Goal: Check status

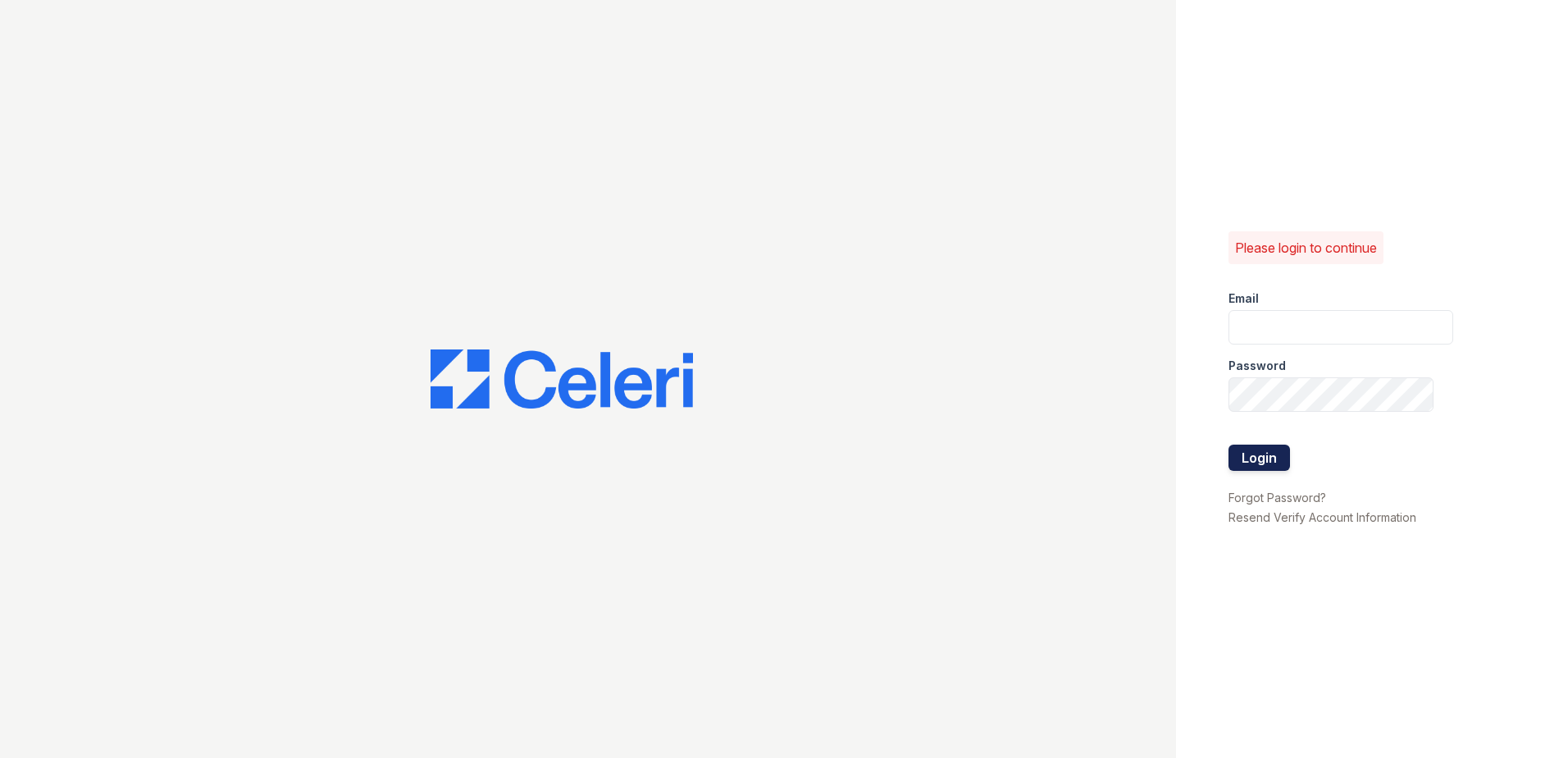
type input "[EMAIL_ADDRESS][DOMAIN_NAME]"
click at [1266, 451] on button "Login" at bounding box center [1259, 457] width 62 height 26
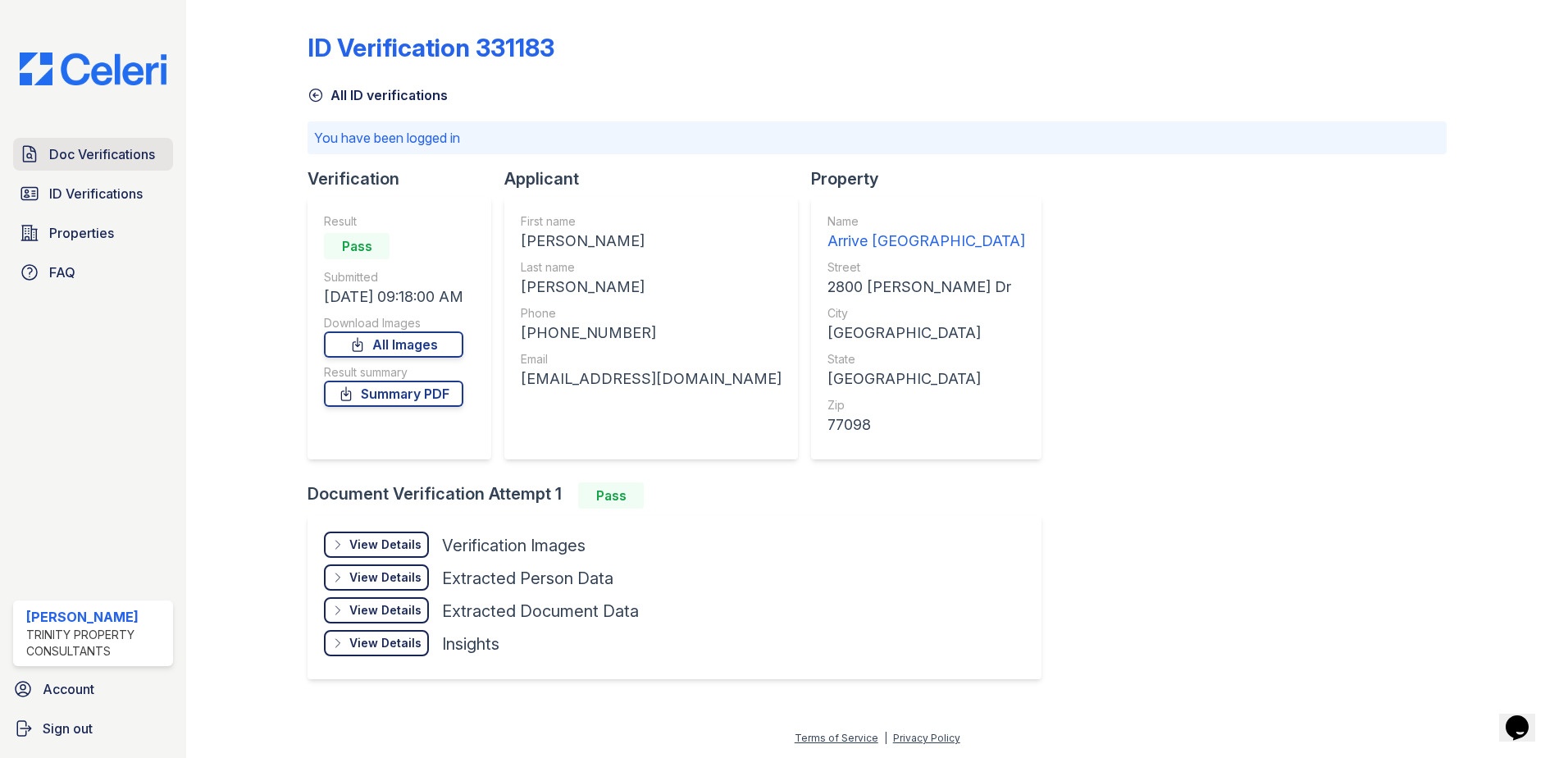
click at [79, 162] on span "Doc Verifications" at bounding box center [102, 154] width 106 height 20
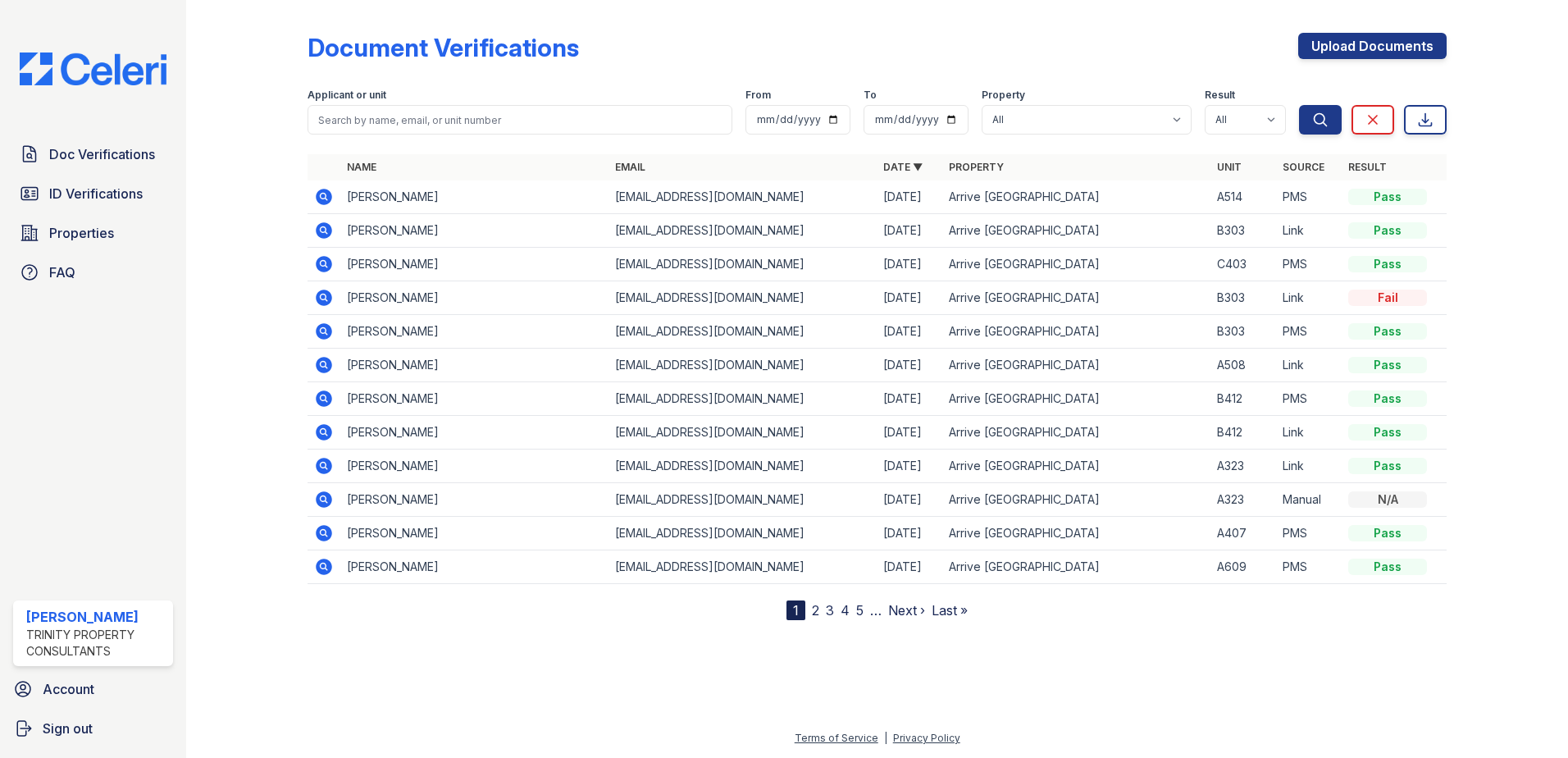
click at [328, 205] on icon at bounding box center [323, 197] width 20 height 20
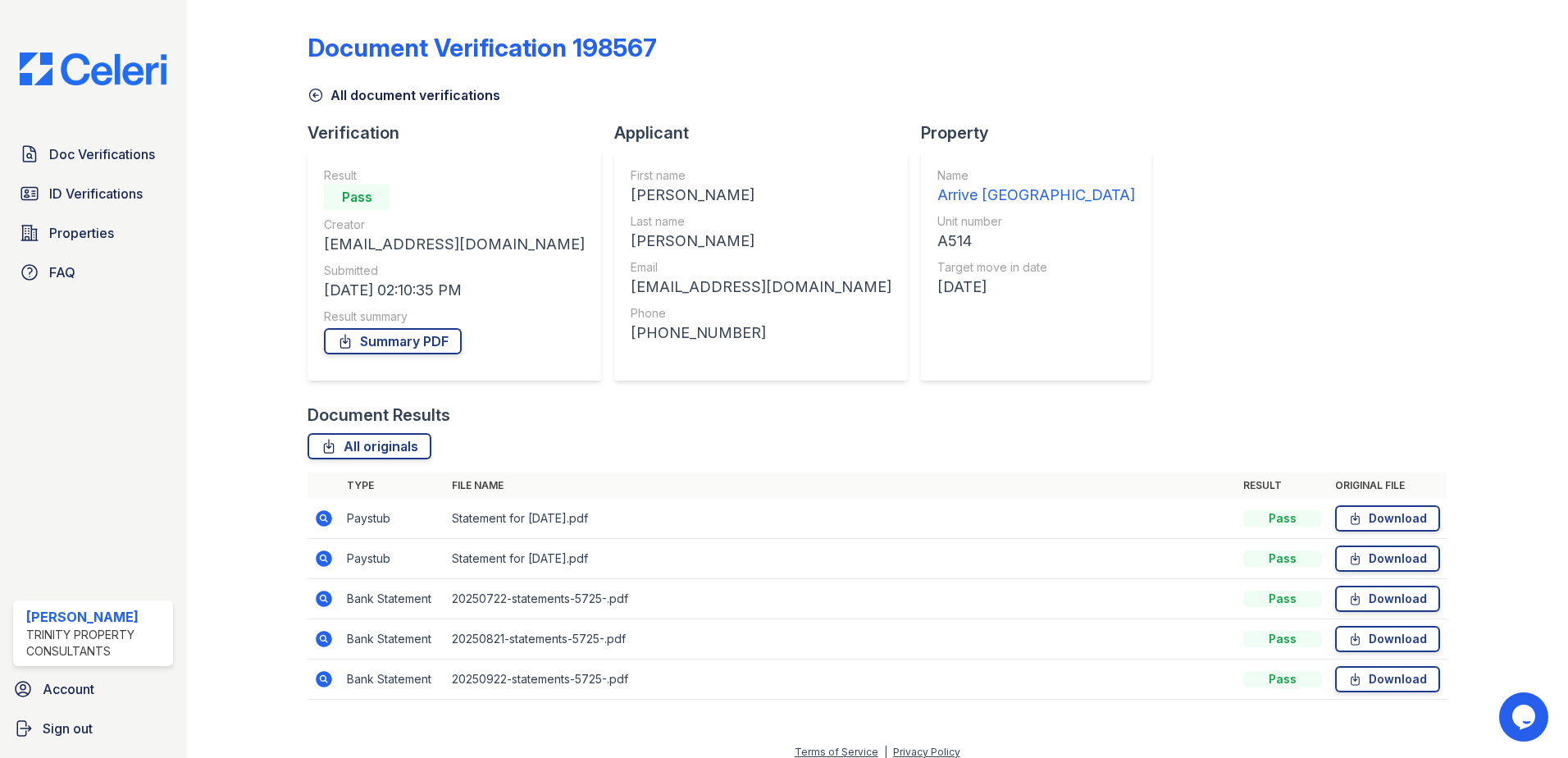
click at [316, 557] on icon at bounding box center [323, 558] width 20 height 20
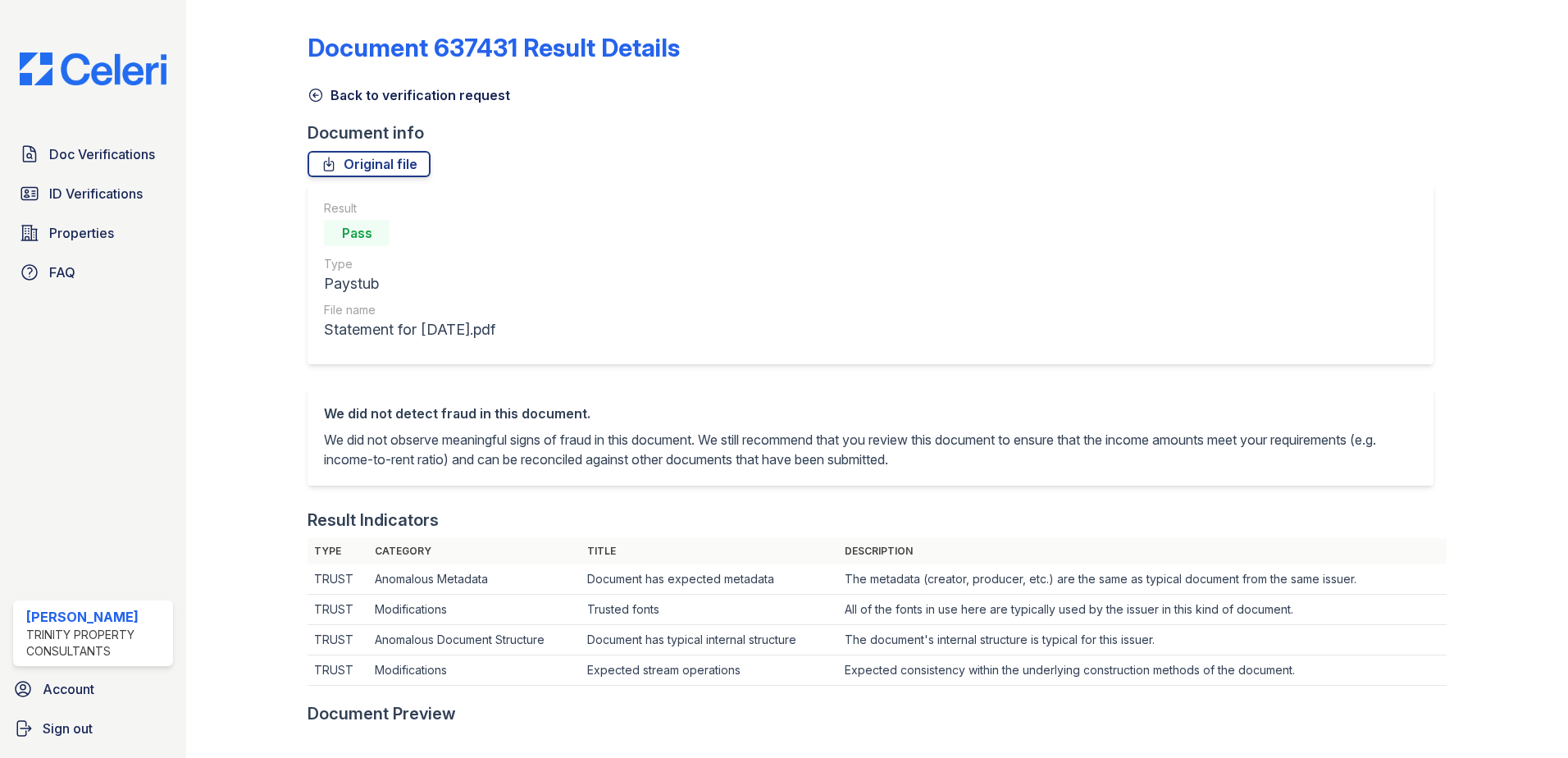
click at [318, 558] on th "Type" at bounding box center [337, 551] width 61 height 26
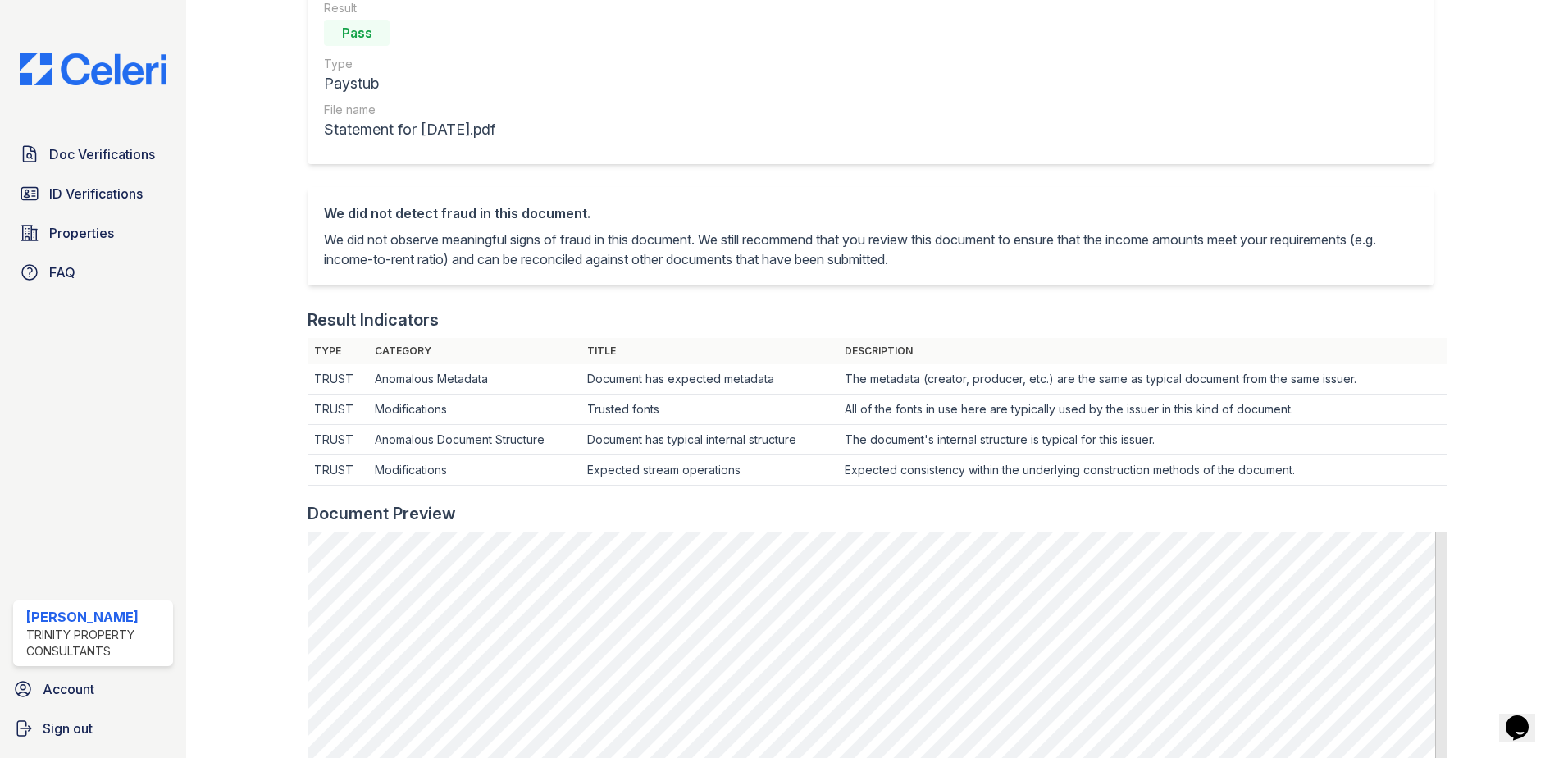
scroll to position [410, 0]
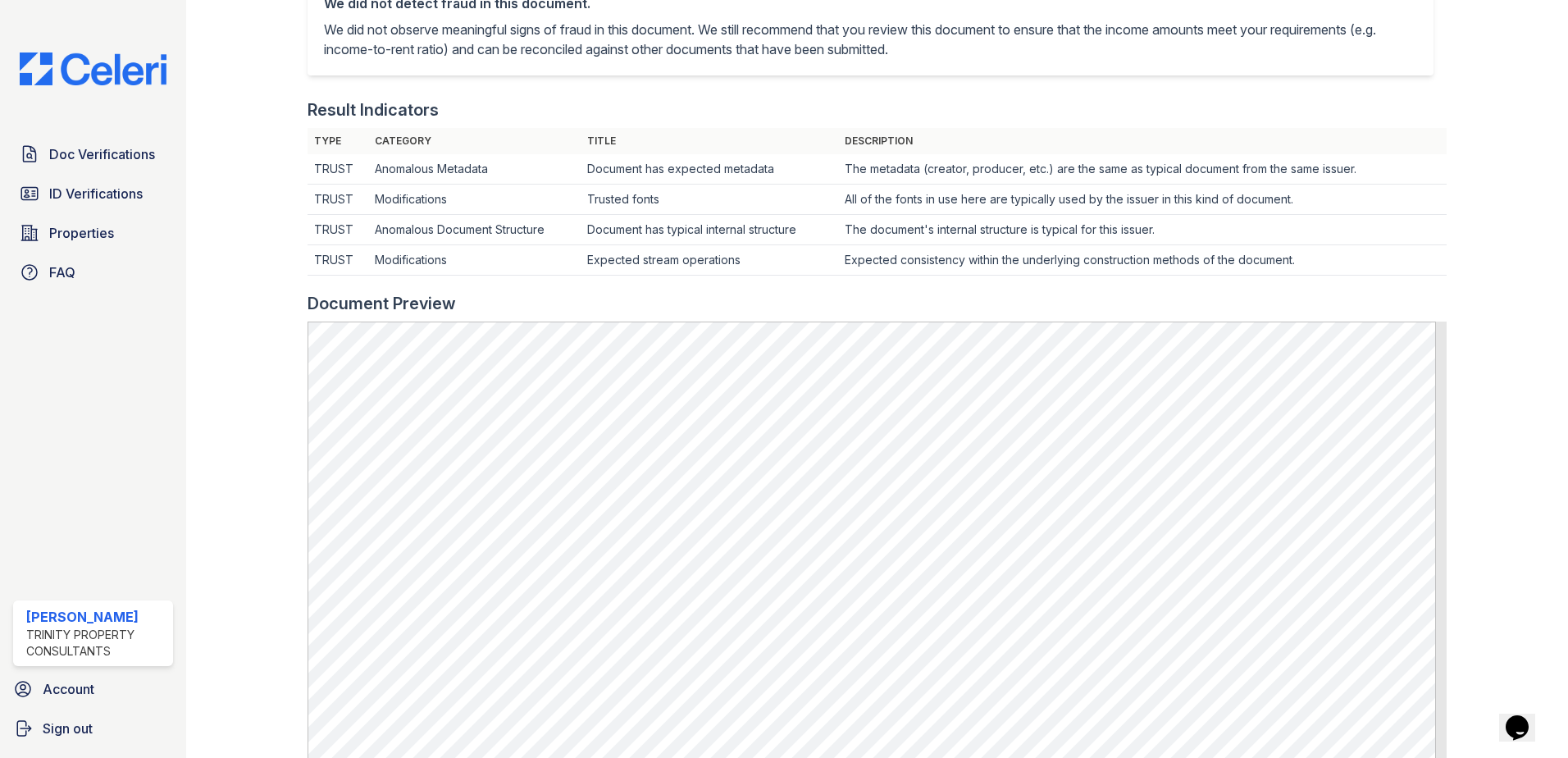
click at [67, 173] on div "Doc Verifications ID Verifications Properties FAQ" at bounding box center [93, 213] width 173 height 151
click at [67, 157] on span "Doc Verifications" at bounding box center [102, 154] width 106 height 20
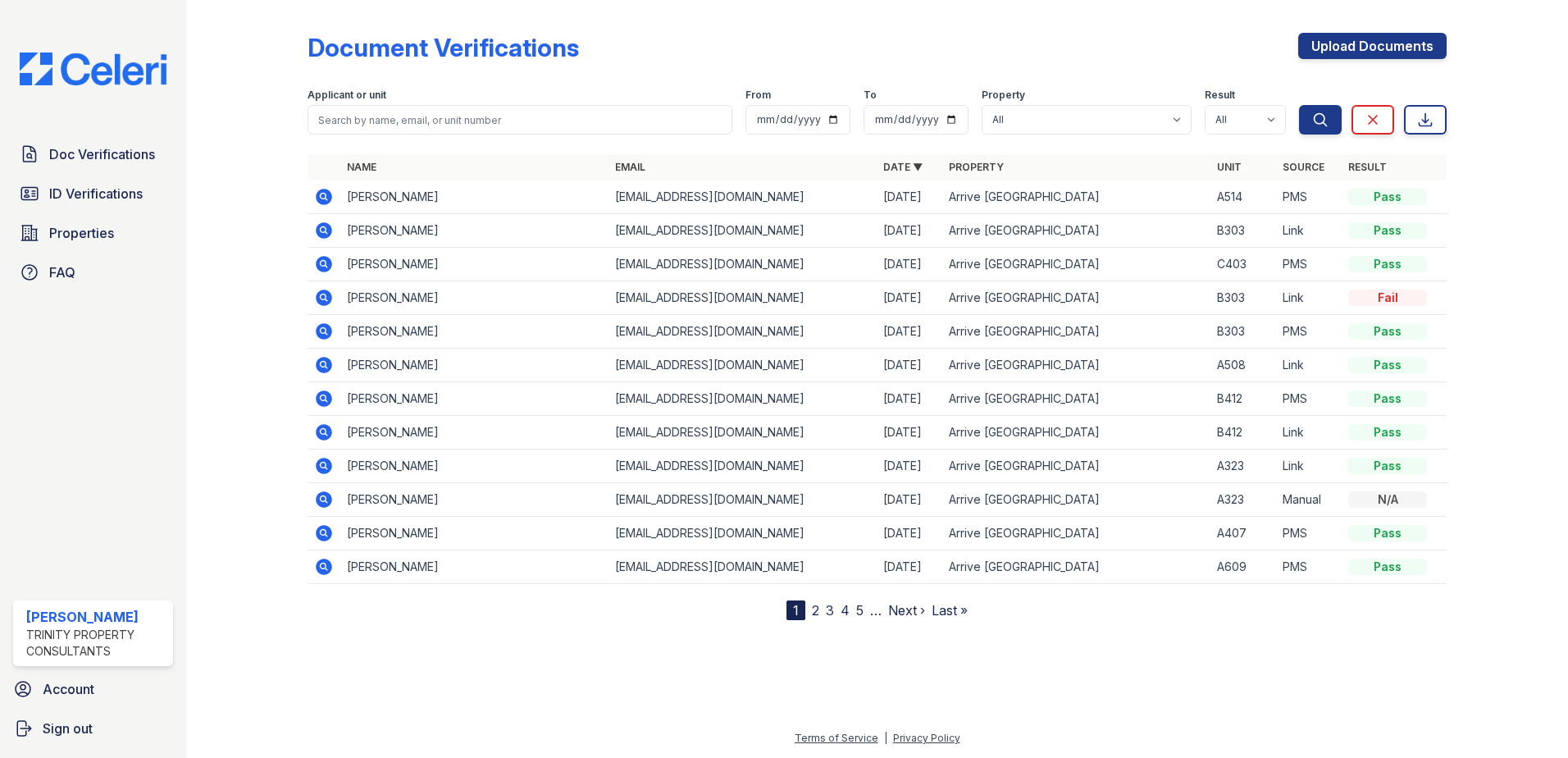
click at [342, 201] on td "Jeremy Knapp" at bounding box center [474, 198] width 268 height 34
click at [336, 201] on td at bounding box center [323, 198] width 33 height 34
click at [334, 201] on td at bounding box center [323, 198] width 33 height 34
drag, startPoint x: 334, startPoint y: 201, endPoint x: 324, endPoint y: 201, distance: 10.0
click at [324, 201] on icon at bounding box center [324, 197] width 17 height 17
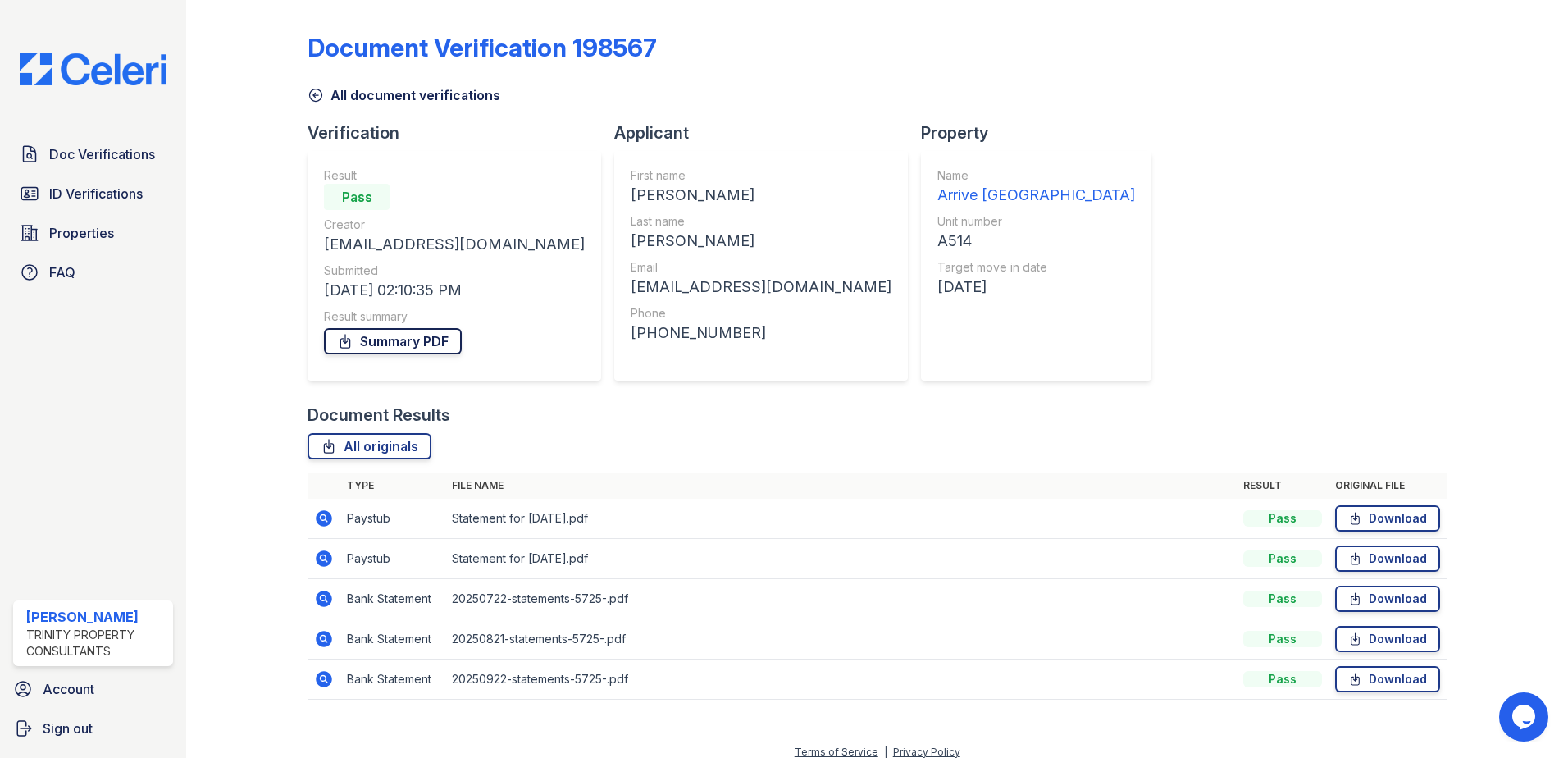
click at [427, 346] on link "Summary PDF" at bounding box center [392, 341] width 138 height 26
